Goal: Complete application form

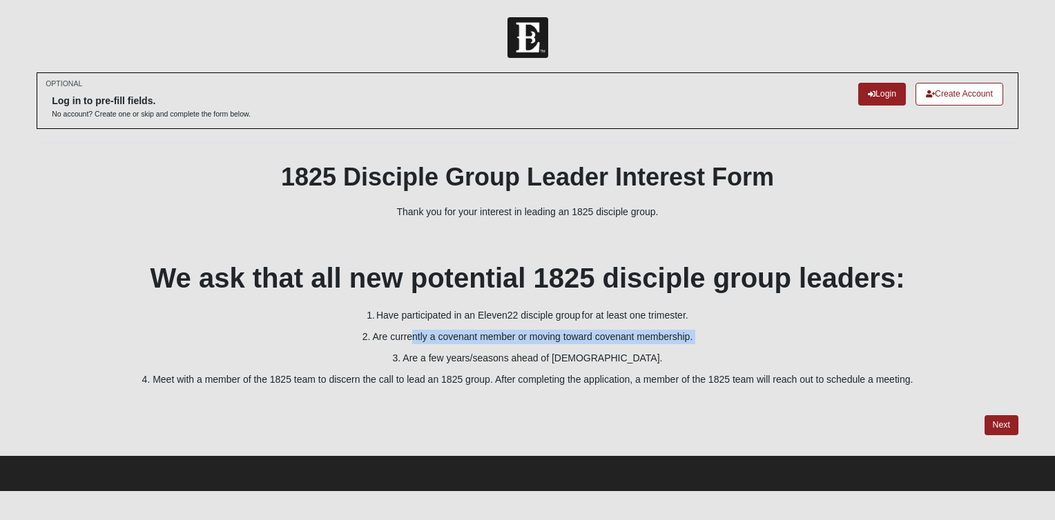
drag, startPoint x: 425, startPoint y: 275, endPoint x: 409, endPoint y: 344, distance: 70.0
click at [409, 344] on div "1825 Disciple Group Leader Interest Form Thank you for your interest in leading…" at bounding box center [528, 285] width 982 height 246
drag, startPoint x: 409, startPoint y: 344, endPoint x: 371, endPoint y: 374, distance: 49.2
click at [371, 374] on p "4. Meet with a member of the 1825 team to discern the call to lead an 1825 grou…" at bounding box center [528, 380] width 982 height 14
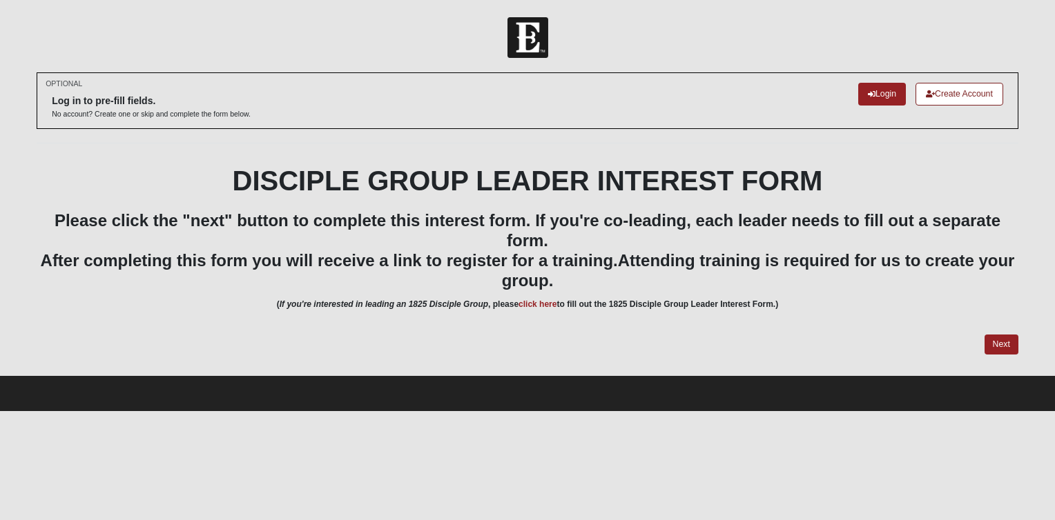
click at [442, 201] on div "DISCIPLE GROUP LEADER INTEREST FORM Please click the "next" button to complete …" at bounding box center [528, 246] width 982 height 164
click at [1002, 348] on link "Next" at bounding box center [1001, 345] width 34 height 20
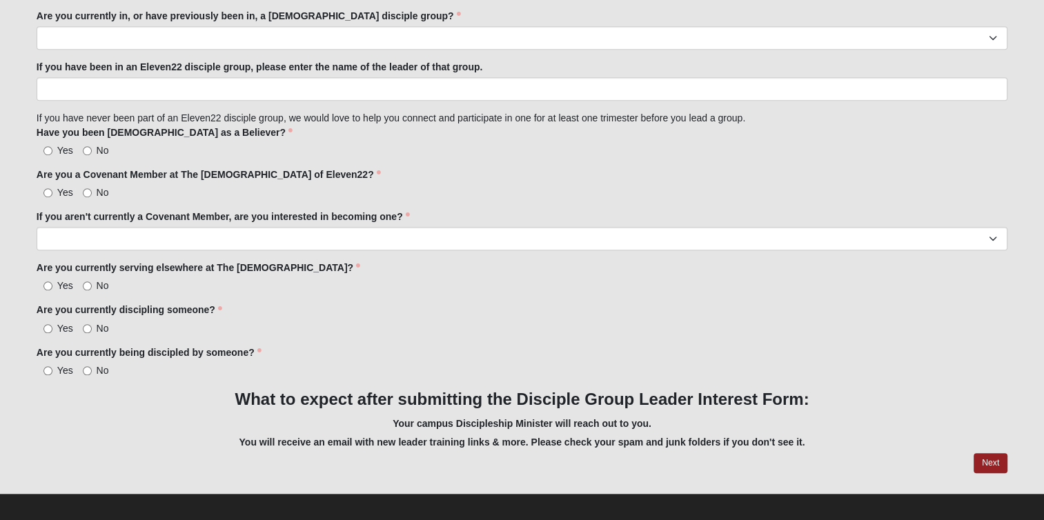
scroll to position [1240, 0]
